Goal: Information Seeking & Learning: Learn about a topic

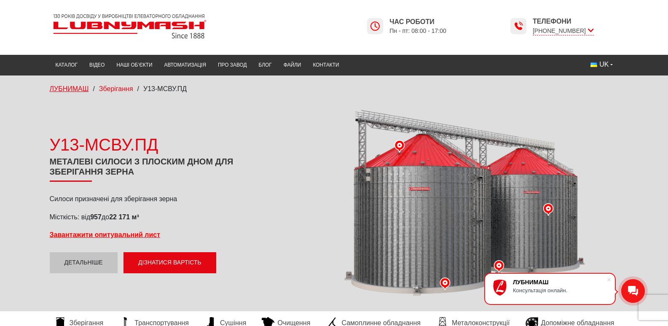
click at [50, 88] on span "ЛУБНИМАШ" at bounding box center [69, 88] width 39 height 7
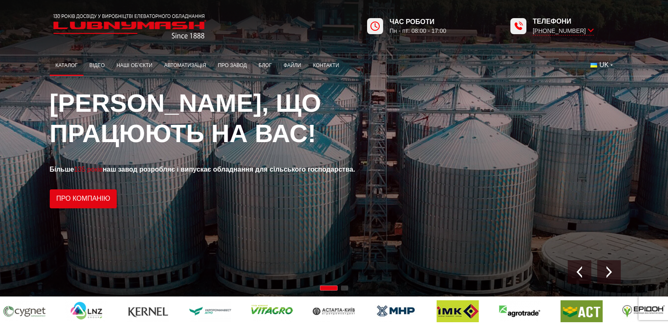
click at [50, 63] on link "Каталог" at bounding box center [67, 65] width 34 height 16
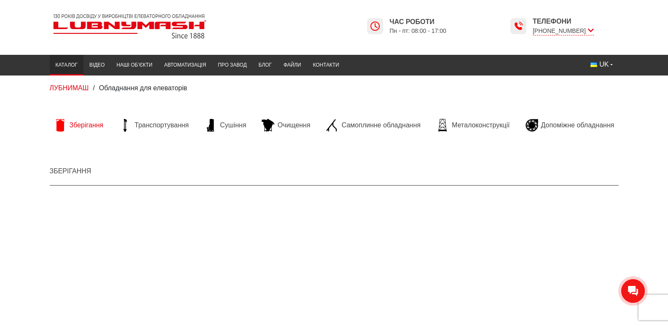
click at [70, 126] on span "Зберігання" at bounding box center [87, 124] width 34 height 9
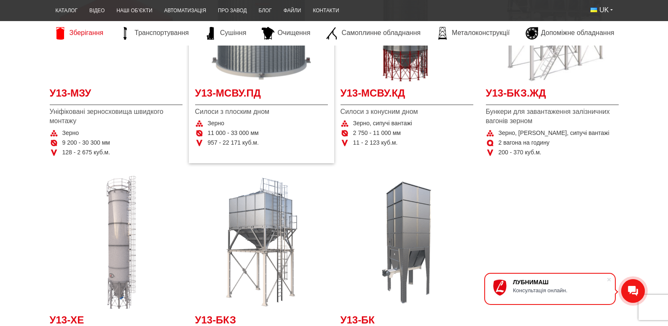
scroll to position [253, 0]
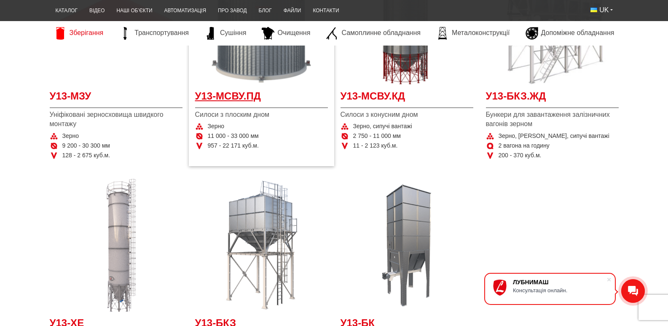
click at [216, 108] on span "У13-МСВУ.ПД" at bounding box center [261, 98] width 133 height 19
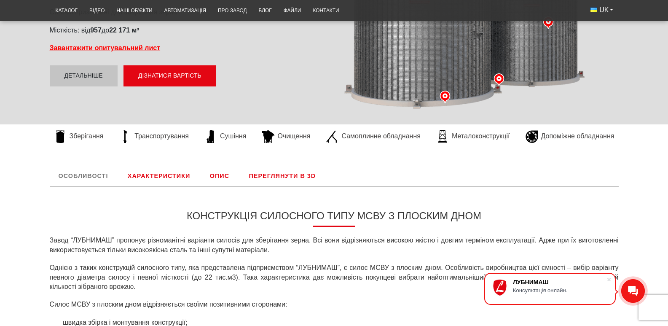
scroll to position [142, 0]
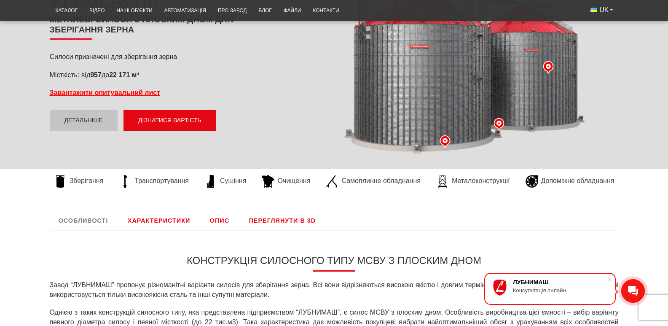
click at [129, 230] on link "Характеристики" at bounding box center [159, 220] width 80 height 20
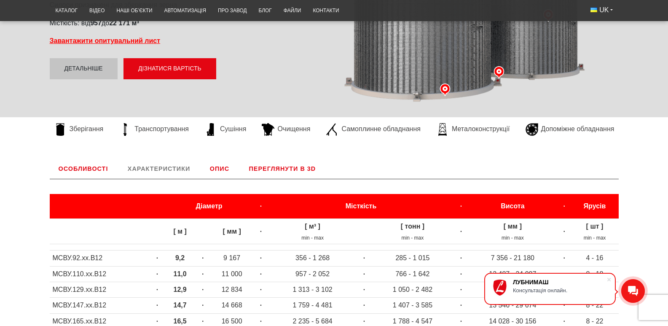
scroll to position [177, 0]
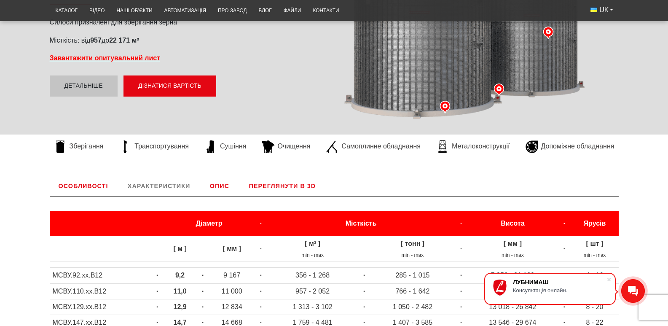
click at [201, 196] on link "Опис" at bounding box center [219, 186] width 37 height 20
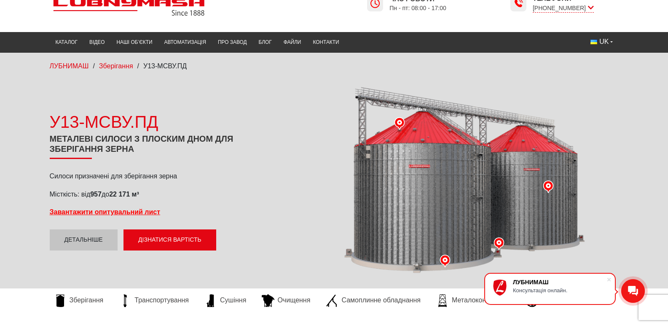
scroll to position [8, 0]
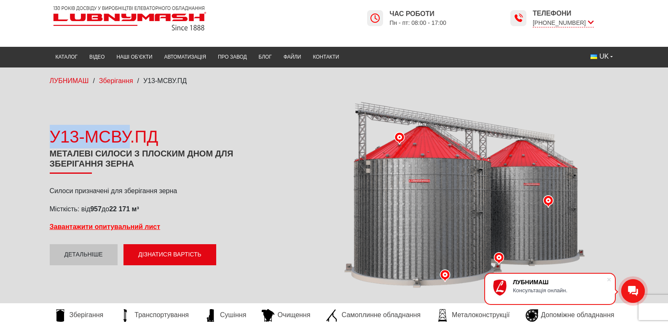
drag, startPoint x: 19, startPoint y: 148, endPoint x: 94, endPoint y: 151, distance: 75.9
click at [94, 148] on div "У13-МСВУ.ПД" at bounding box center [165, 137] width 230 height 24
copy div "У13-МСВУ"
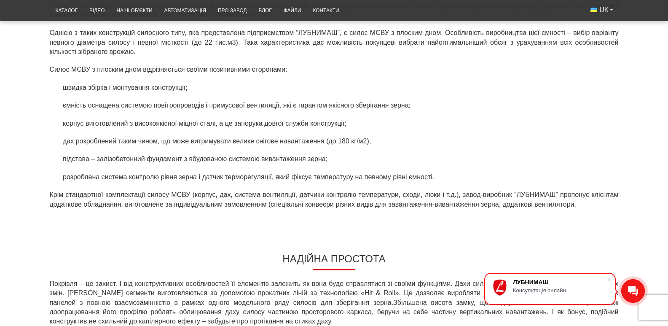
scroll to position [463, 0]
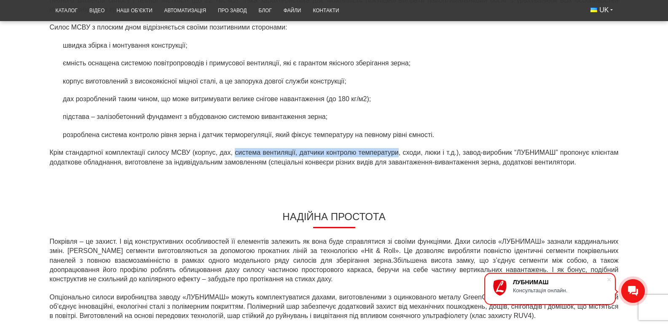
drag, startPoint x: 213, startPoint y: 166, endPoint x: 383, endPoint y: 162, distance: 169.8
click at [383, 162] on p "Крім стандартної комплектації силосу МСВУ (корпус, дах, система вентиляції, дат…" at bounding box center [334, 157] width 569 height 19
copy p "система вентиляції, датчики контролю температури"
drag, startPoint x: 168, startPoint y: 165, endPoint x: 450, endPoint y: 165, distance: 282.3
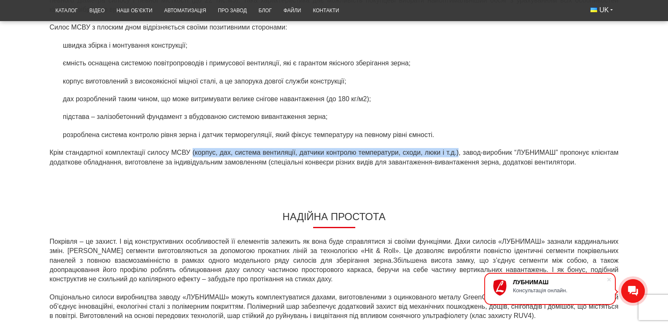
click at [450, 165] on p "Крім стандартної комплектації силосу МСВУ (корпус, дах, система вентиляції, дат…" at bounding box center [334, 157] width 569 height 19
copy p "(корпус, дах, система вентиляції, датчики контролю температури, сходи, люки і т…"
